Goal: Use online tool/utility

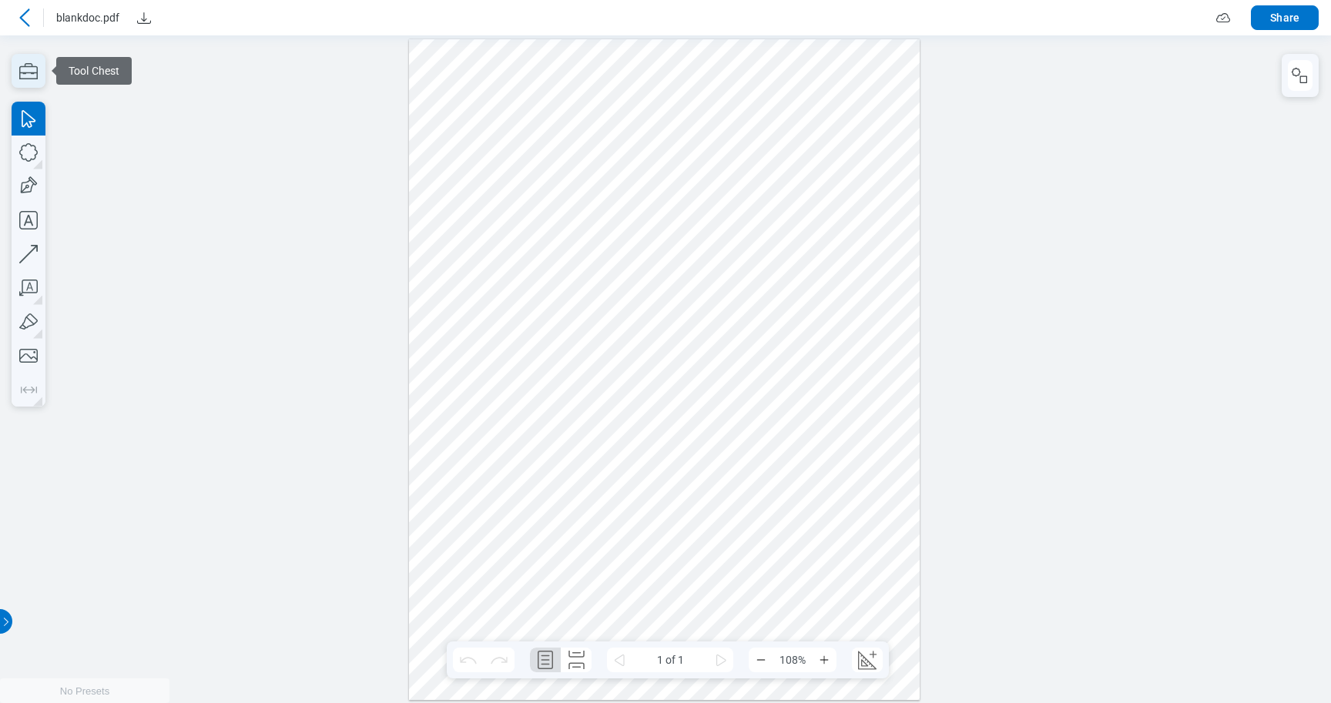
click at [39, 69] on icon "button" at bounding box center [29, 71] width 34 height 34
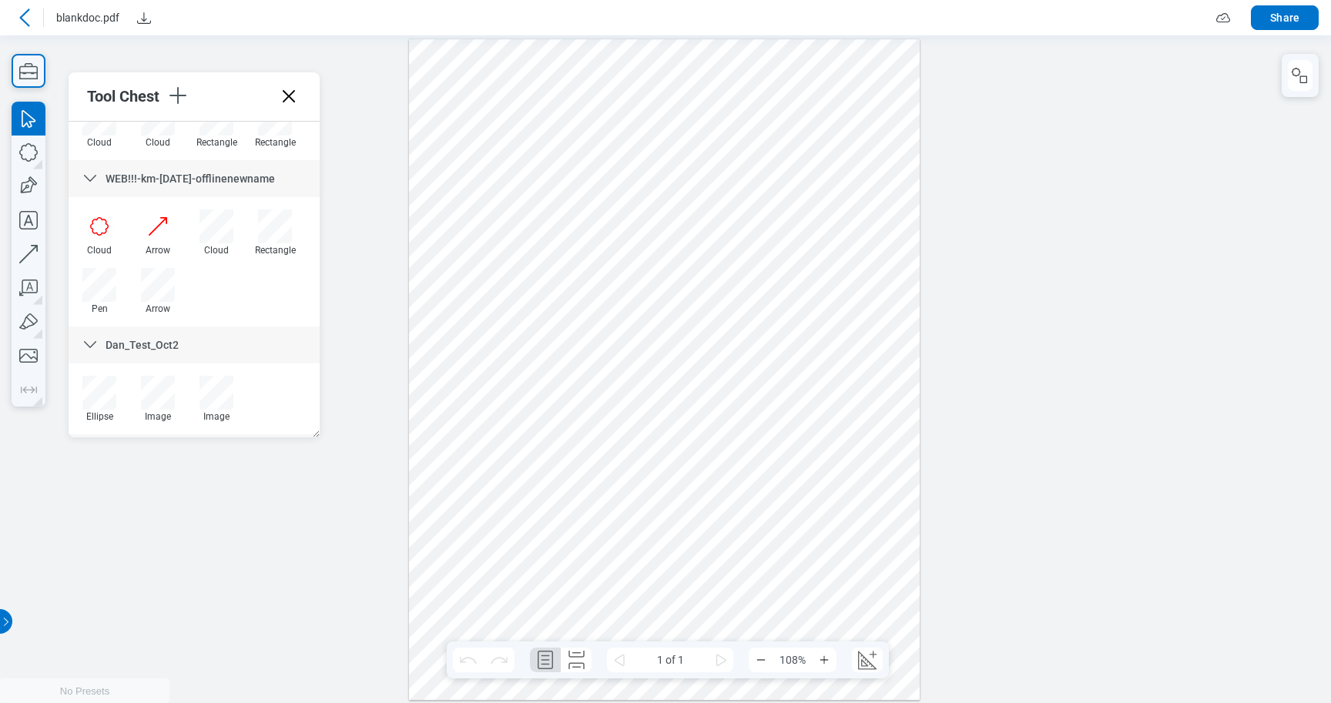
scroll to position [3873, 0]
click at [96, 232] on div at bounding box center [99, 230] width 34 height 34
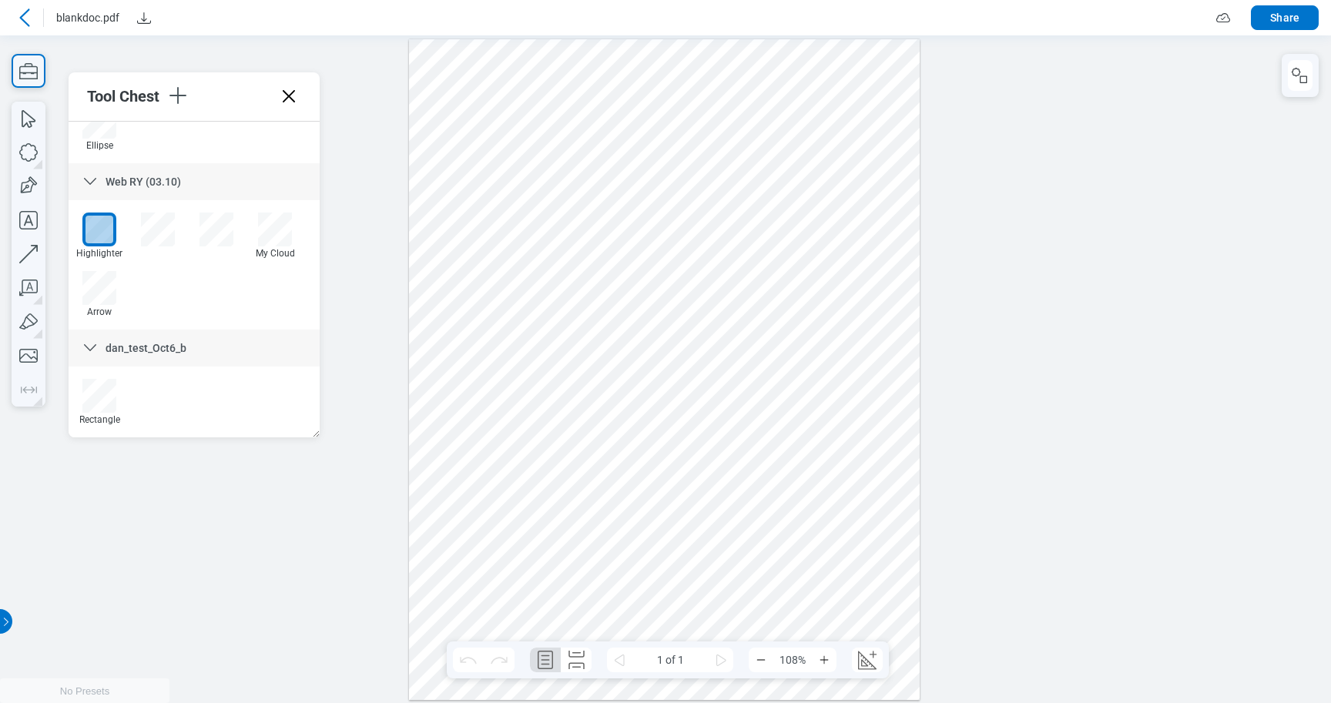
click at [444, 102] on div at bounding box center [664, 369] width 511 height 661
click at [517, 55] on div at bounding box center [664, 369] width 511 height 661
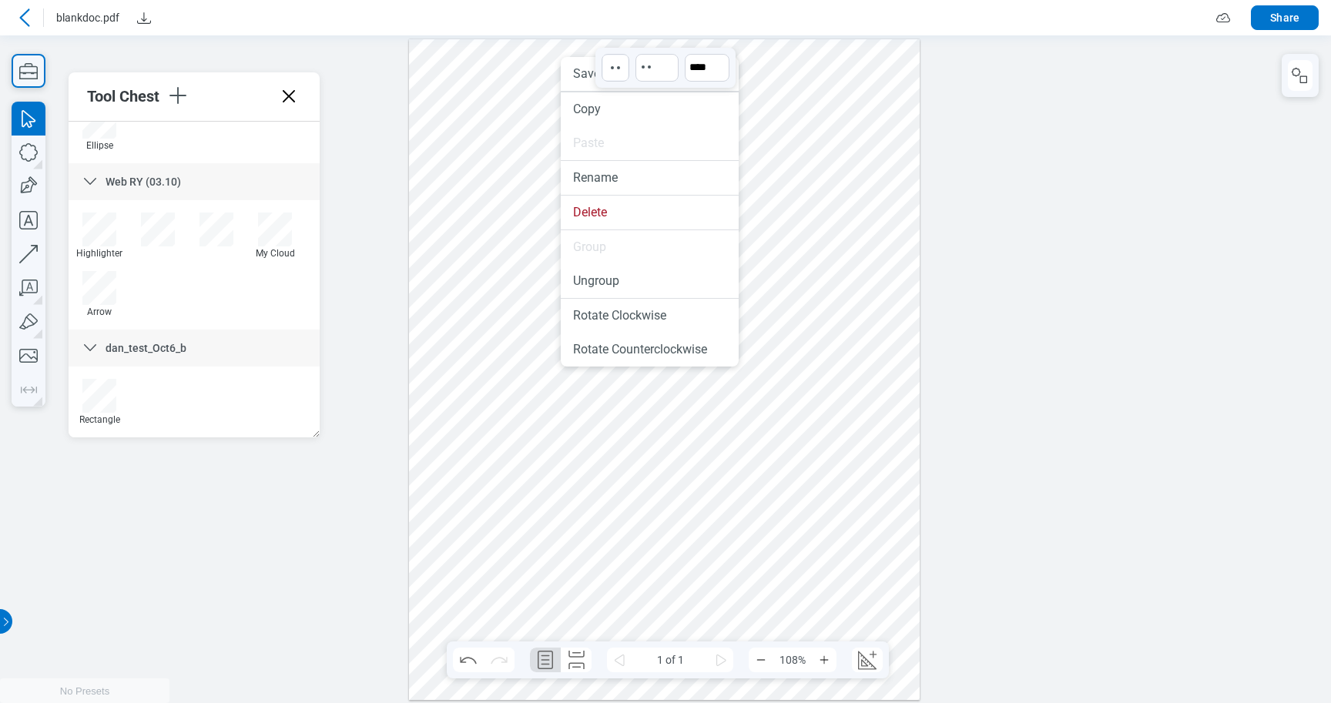
click at [527, 64] on div at bounding box center [664, 369] width 511 height 661
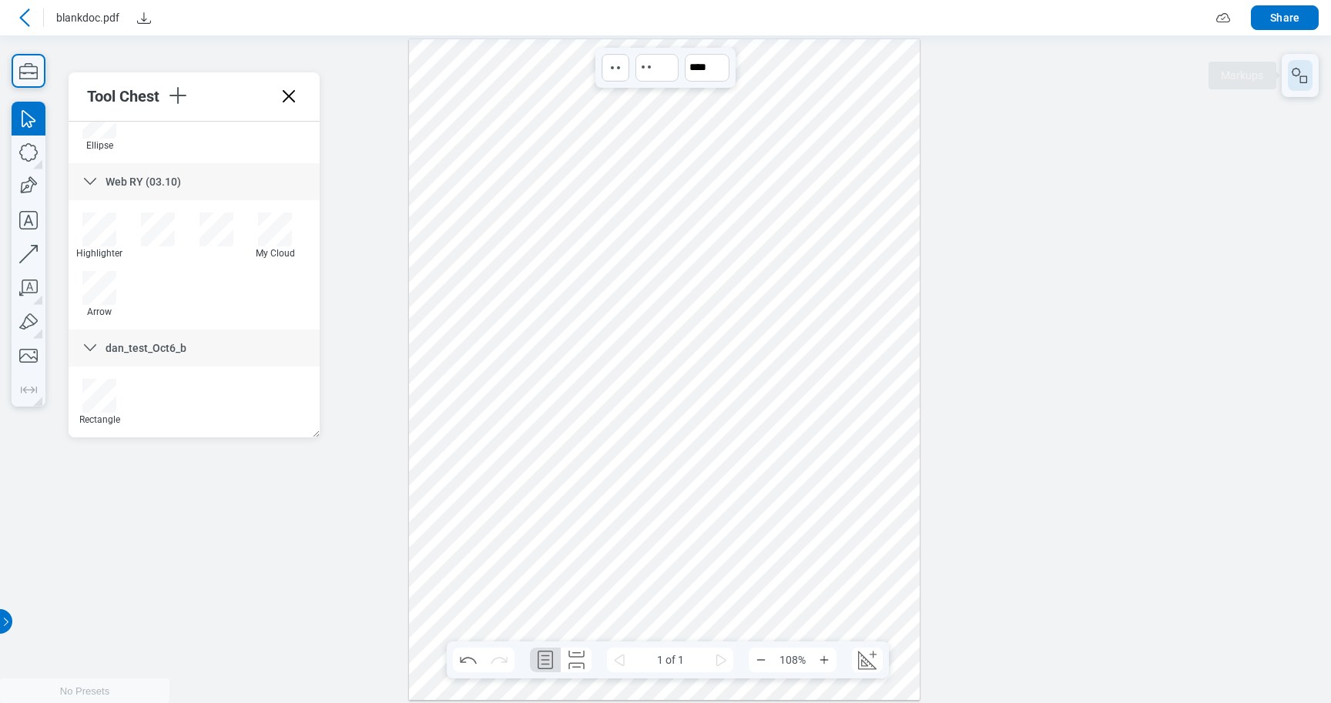
click at [1292, 76] on icon "button" at bounding box center [1300, 75] width 18 height 18
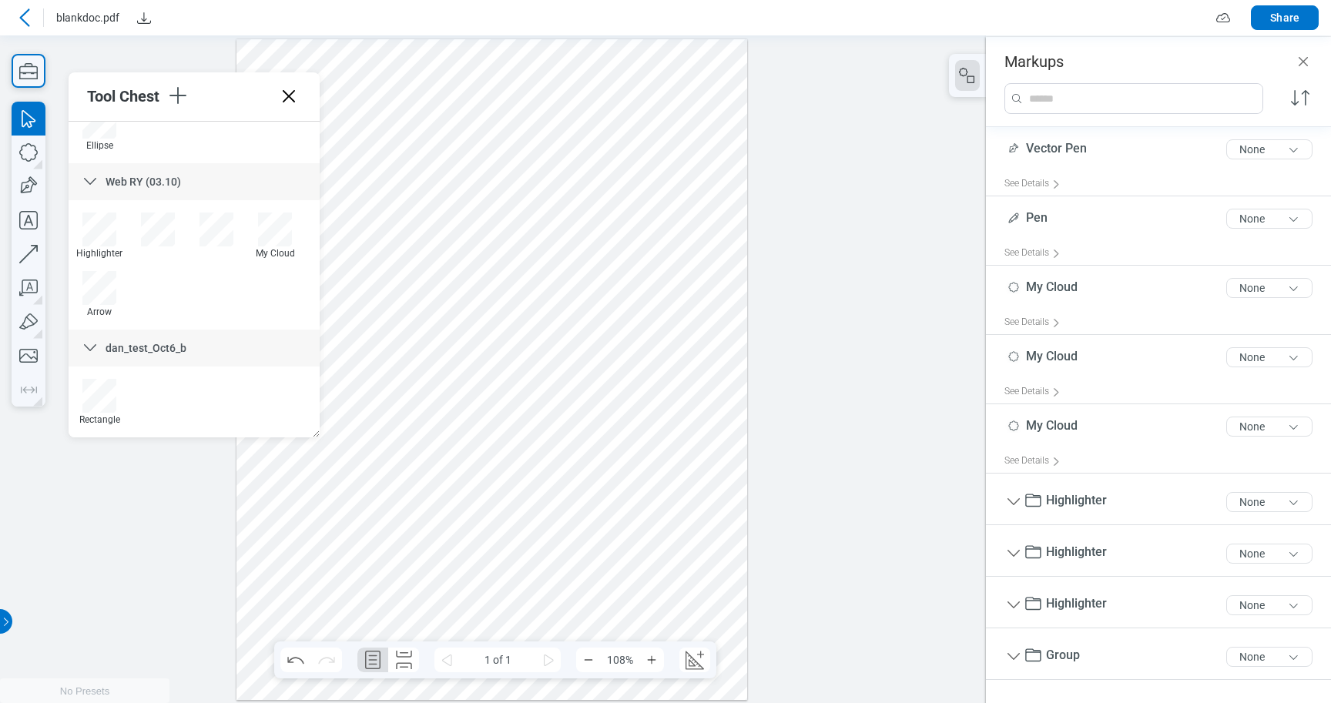
click at [373, 64] on div at bounding box center [491, 369] width 511 height 661
